Goal: Transaction & Acquisition: Obtain resource

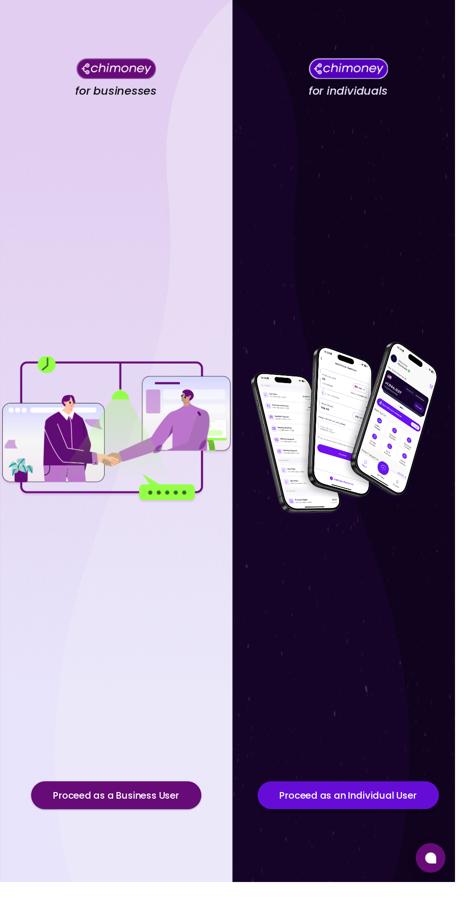
click at [378, 826] on button "Proceed as an Individual User" at bounding box center [355, 812] width 185 height 28
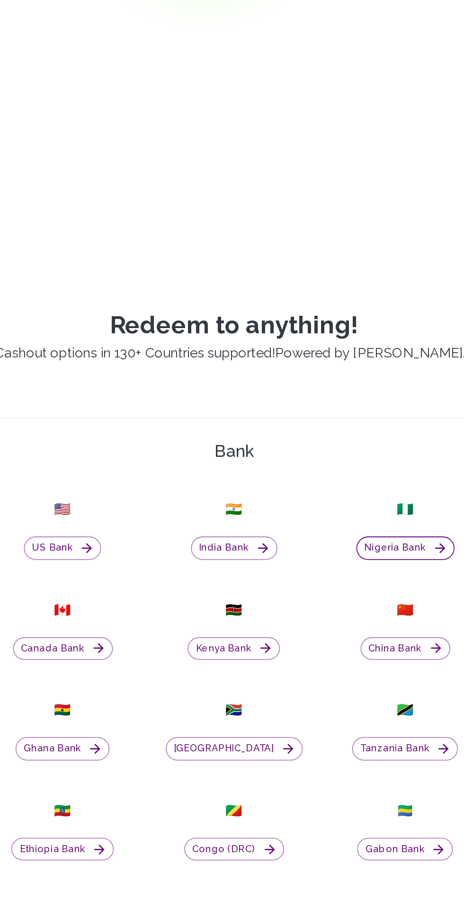
click at [331, 595] on button "Nigeria Bank" at bounding box center [328, 588] width 55 height 13
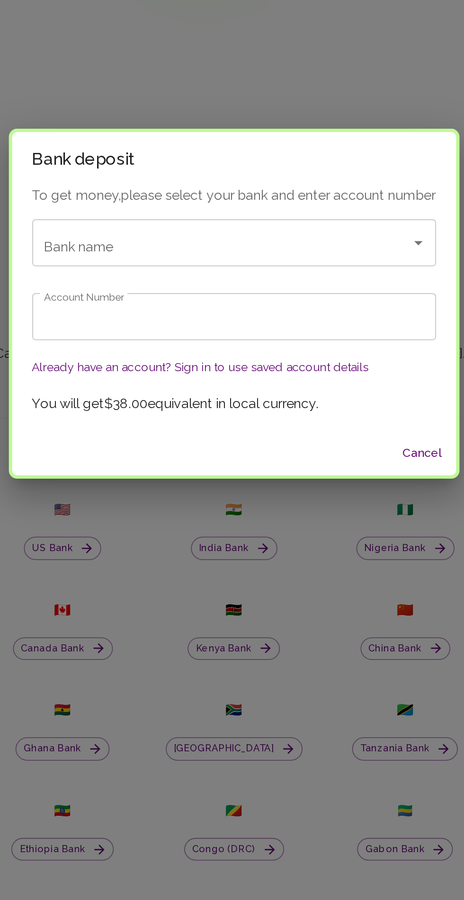
click at [144, 429] on div "Bank name Bank name" at bounding box center [232, 416] width 228 height 27
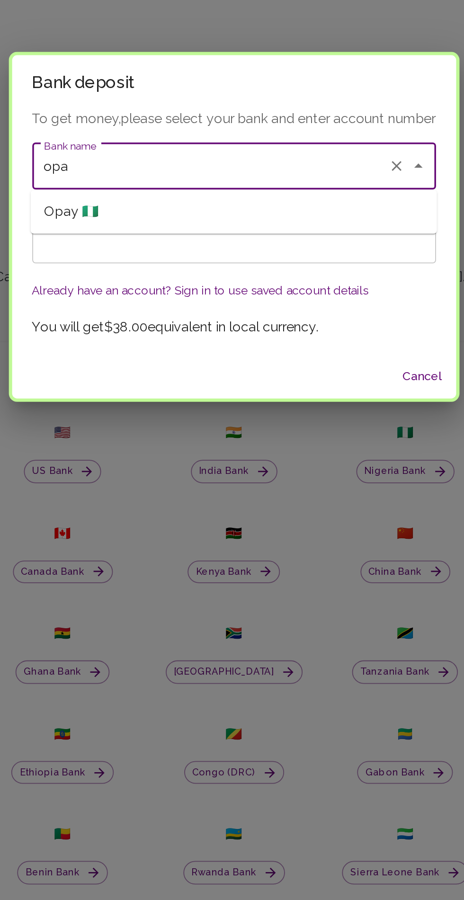
click at [143, 440] on span "Opay 🇳🇬" at bounding box center [140, 441] width 31 height 11
type input "Opay"
click at [139, 460] on input "Account Number" at bounding box center [232, 457] width 228 height 27
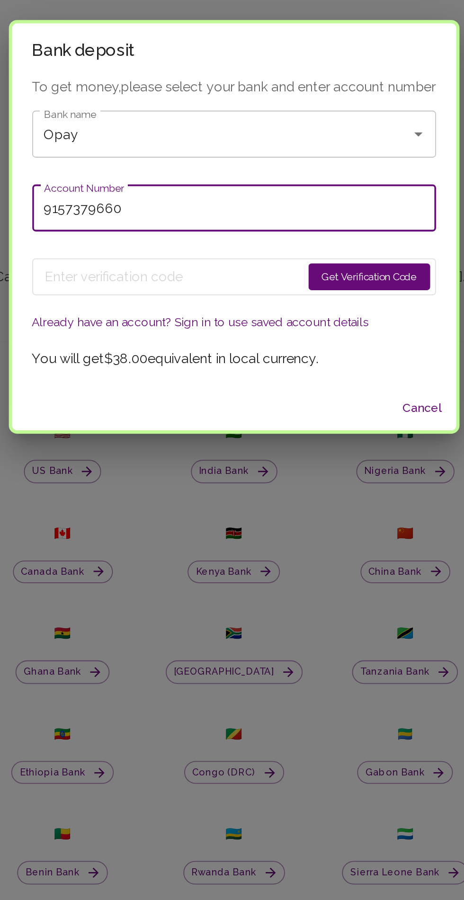
type input "9157379660"
click at [317, 483] on button "Get Verification Code" at bounding box center [308, 478] width 69 height 15
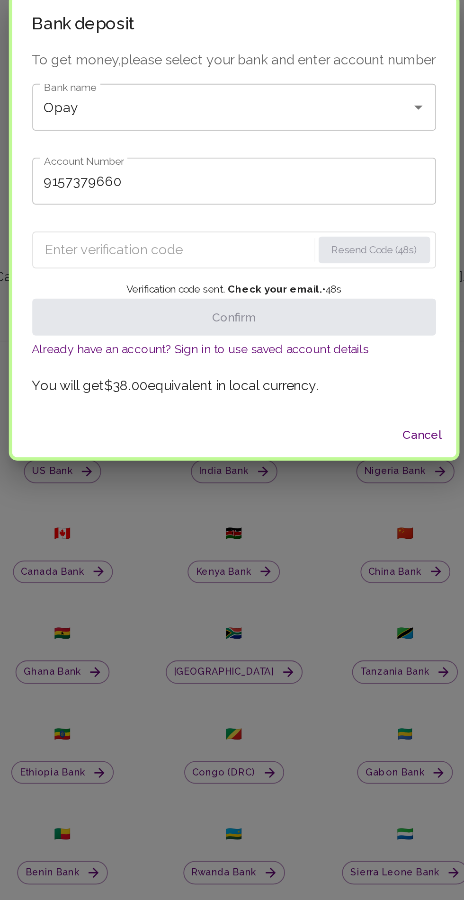
click at [149, 462] on input "Enter verification code" at bounding box center [201, 463] width 150 height 15
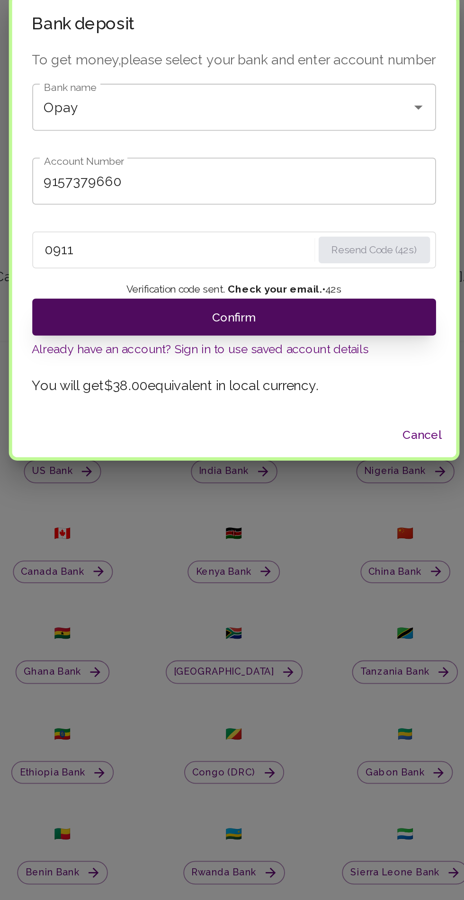
type input "0911"
click at [287, 502] on button "Confirm" at bounding box center [232, 501] width 228 height 21
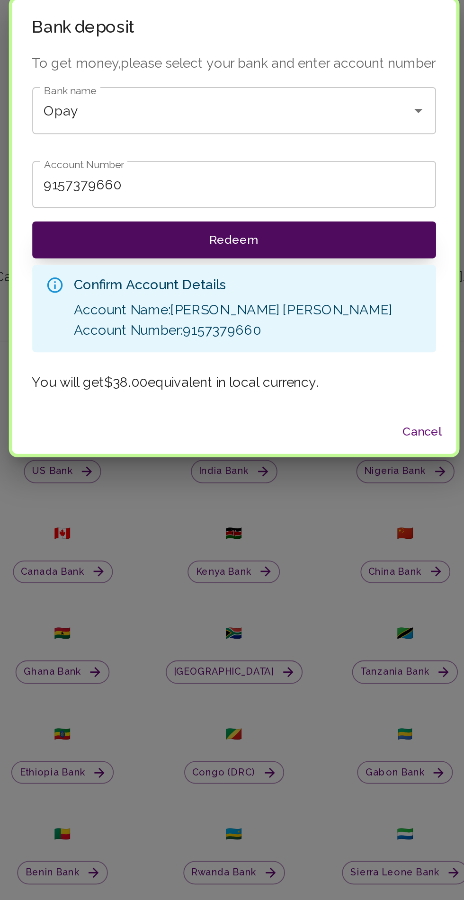
click at [301, 462] on button "Redeem" at bounding box center [232, 457] width 228 height 21
